Goal: Task Accomplishment & Management: Manage account settings

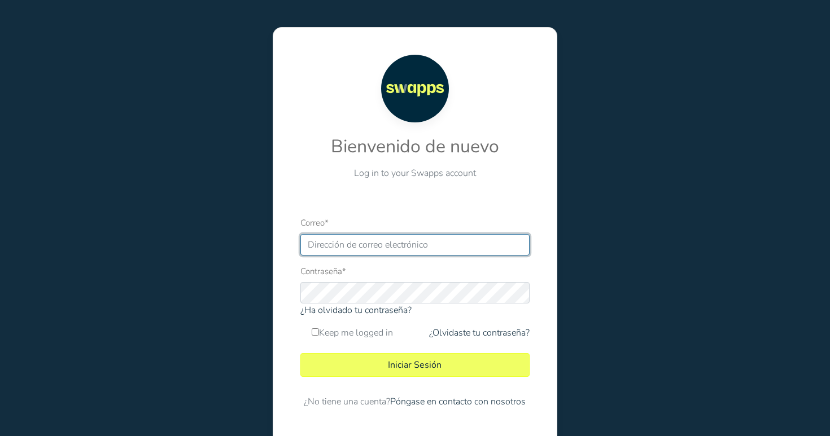
click at [371, 244] on input "Correo *" at bounding box center [414, 244] width 229 height 21
type input "[EMAIL_ADDRESS][DOMAIN_NAME]"
click at [318, 333] on input "Keep me logged in" at bounding box center [314, 331] width 7 height 7
checkbox input "true"
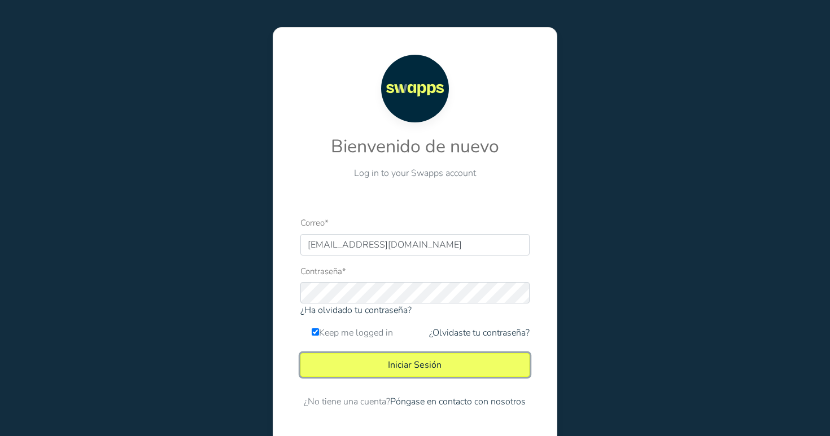
click at [358, 362] on button "Iniciar Sesión" at bounding box center [414, 365] width 229 height 24
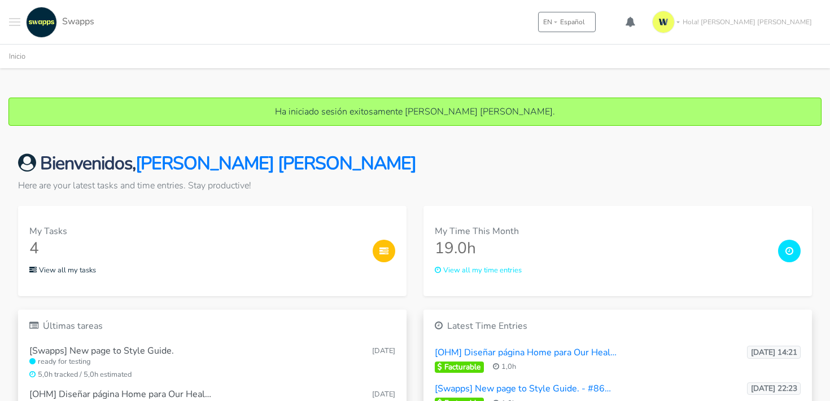
click at [427, 72] on button "Later" at bounding box center [437, 73] width 51 height 28
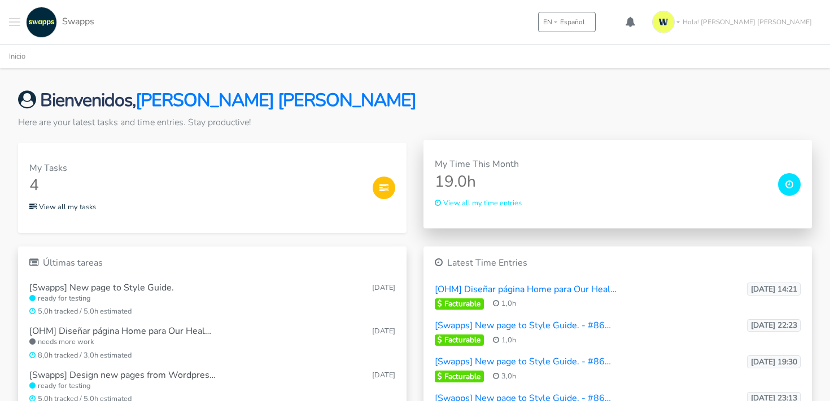
scroll to position [64, 0]
click at [455, 204] on small "View all my time entries" at bounding box center [478, 203] width 87 height 10
